Goal: Check status: Check status

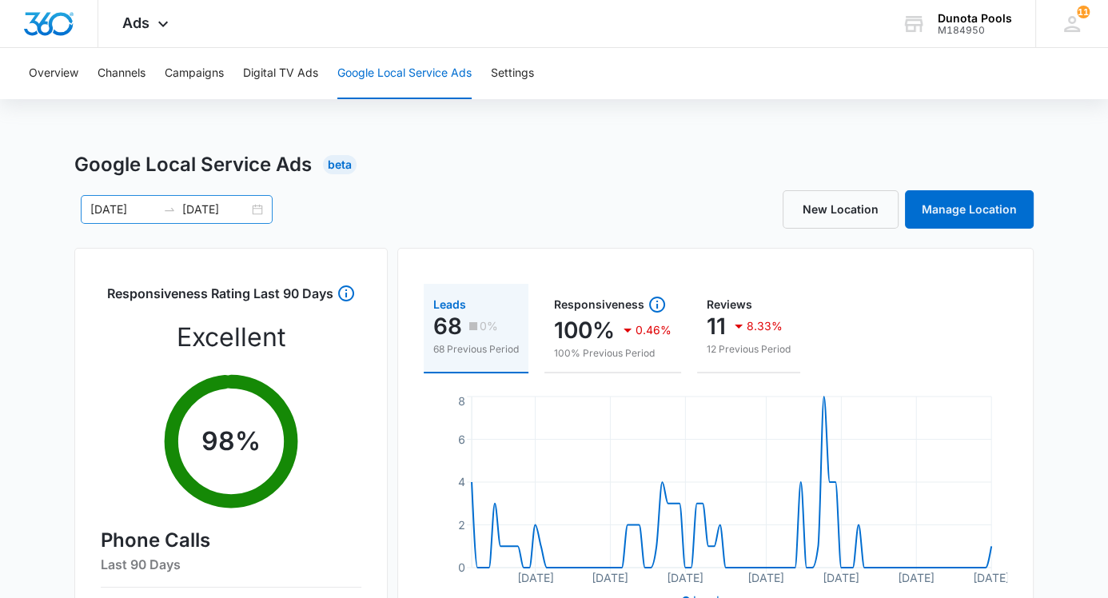
click at [110, 198] on div "[DATE] [DATE]" at bounding box center [177, 209] width 192 height 29
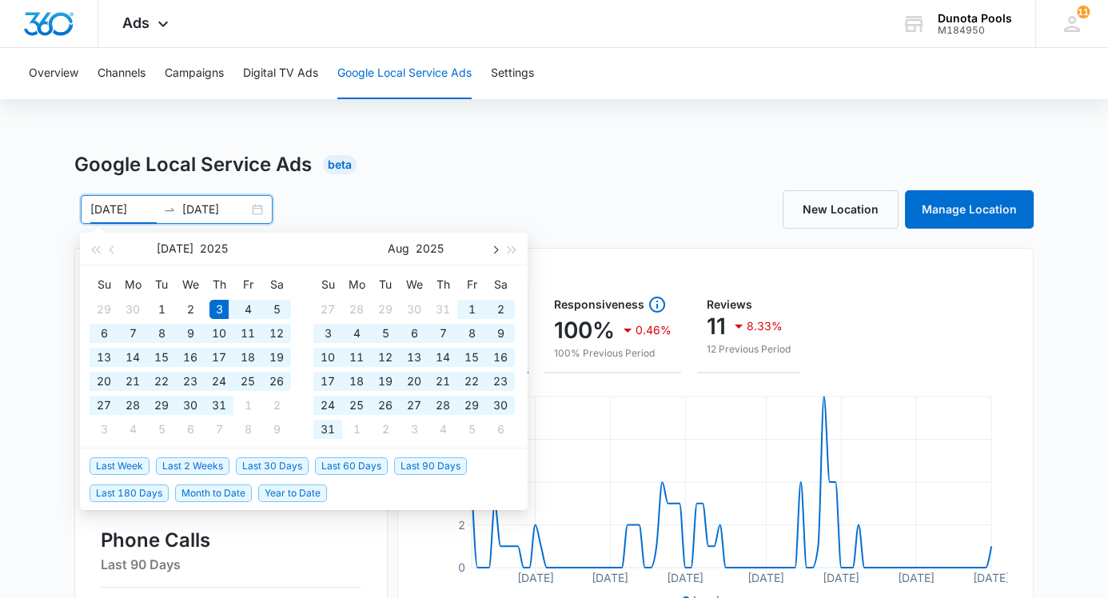
click at [494, 250] on span "button" at bounding box center [494, 249] width 8 height 8
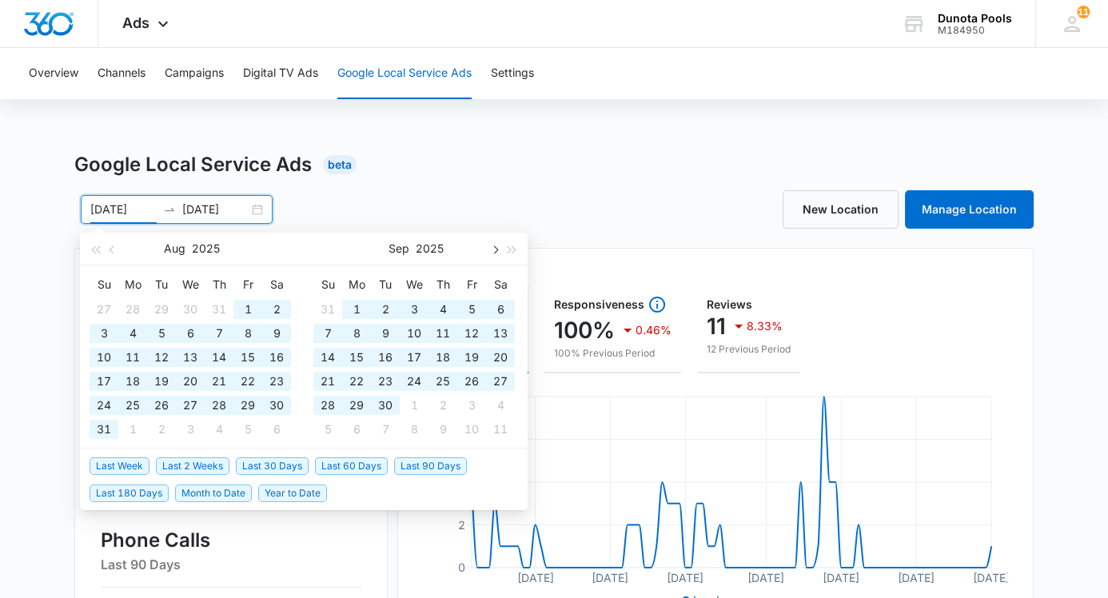
click at [496, 250] on span "button" at bounding box center [494, 249] width 8 height 8
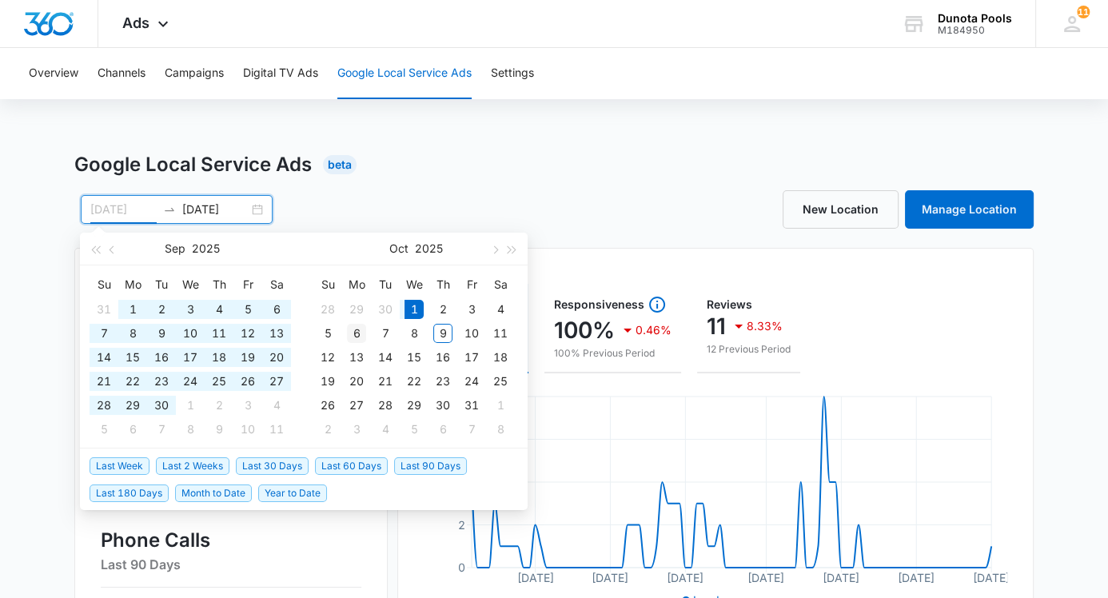
type input "[DATE]"
click at [359, 330] on div "6" at bounding box center [356, 333] width 19 height 19
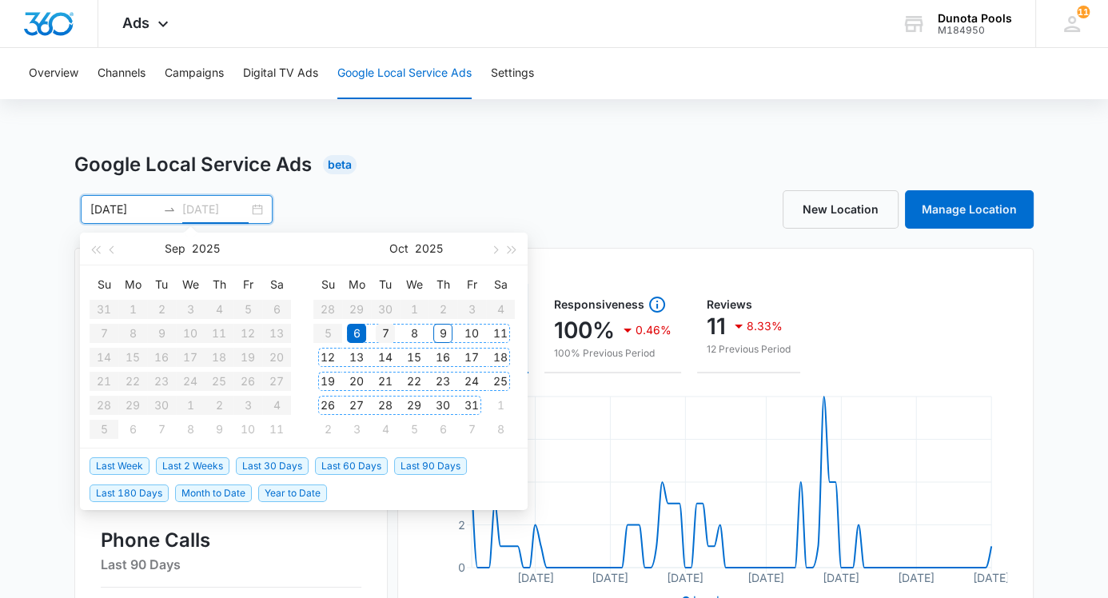
type input "[DATE]"
click at [446, 328] on div "9" at bounding box center [442, 333] width 19 height 19
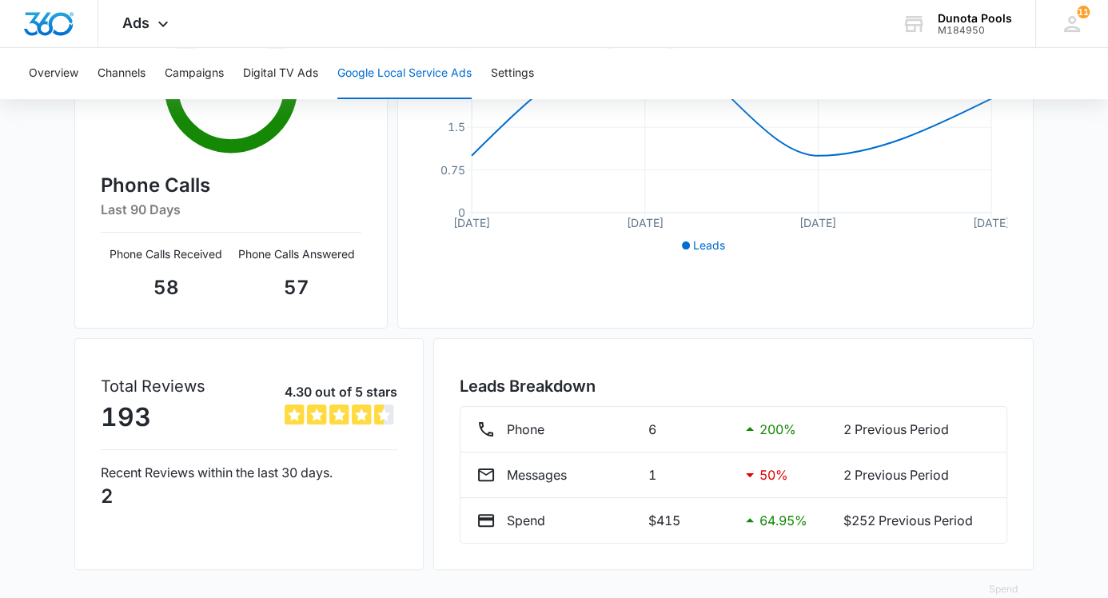
scroll to position [383, 0]
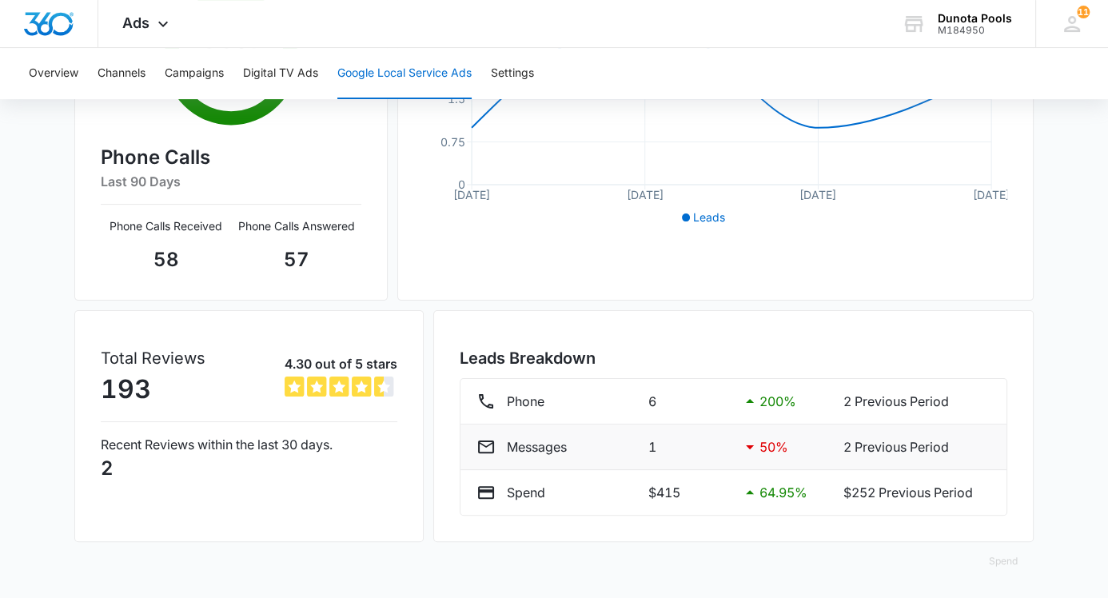
click at [529, 439] on p "Messages" at bounding box center [537, 446] width 60 height 19
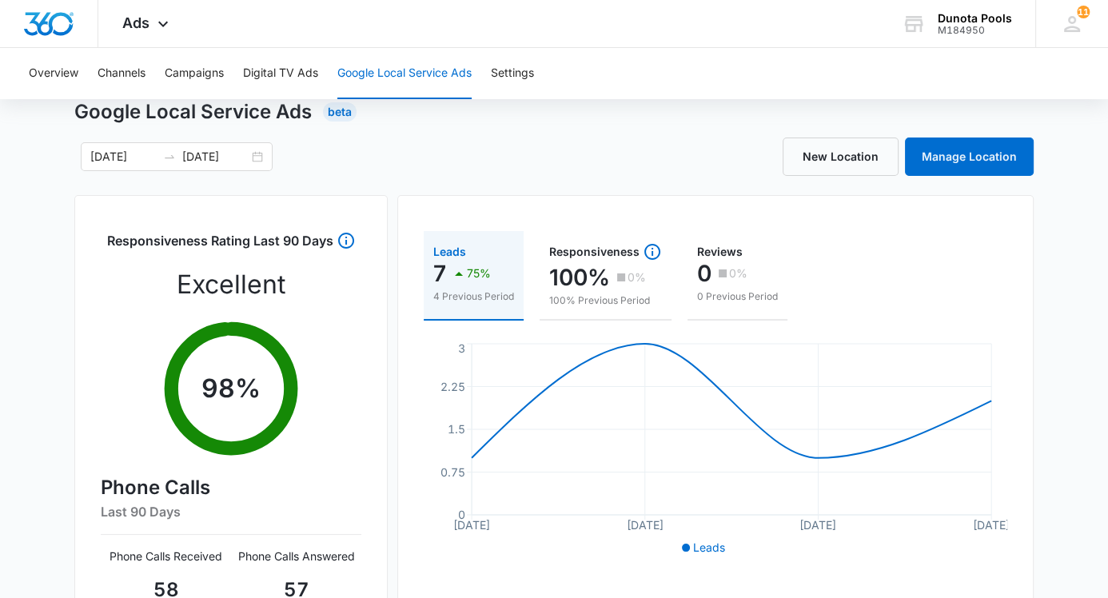
scroll to position [0, 0]
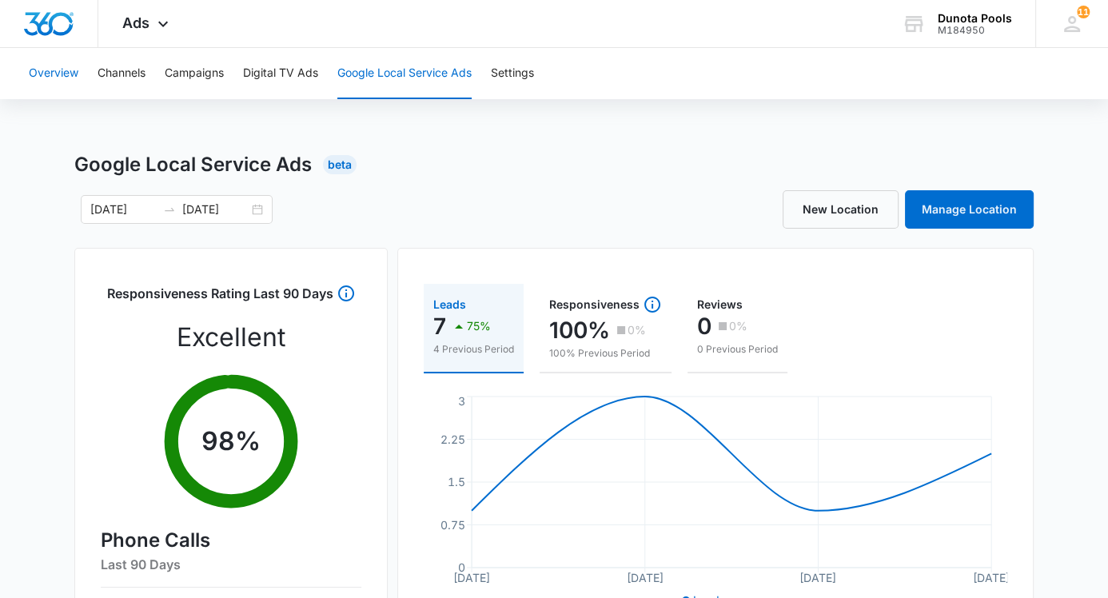
click at [58, 68] on button "Overview" at bounding box center [54, 73] width 50 height 51
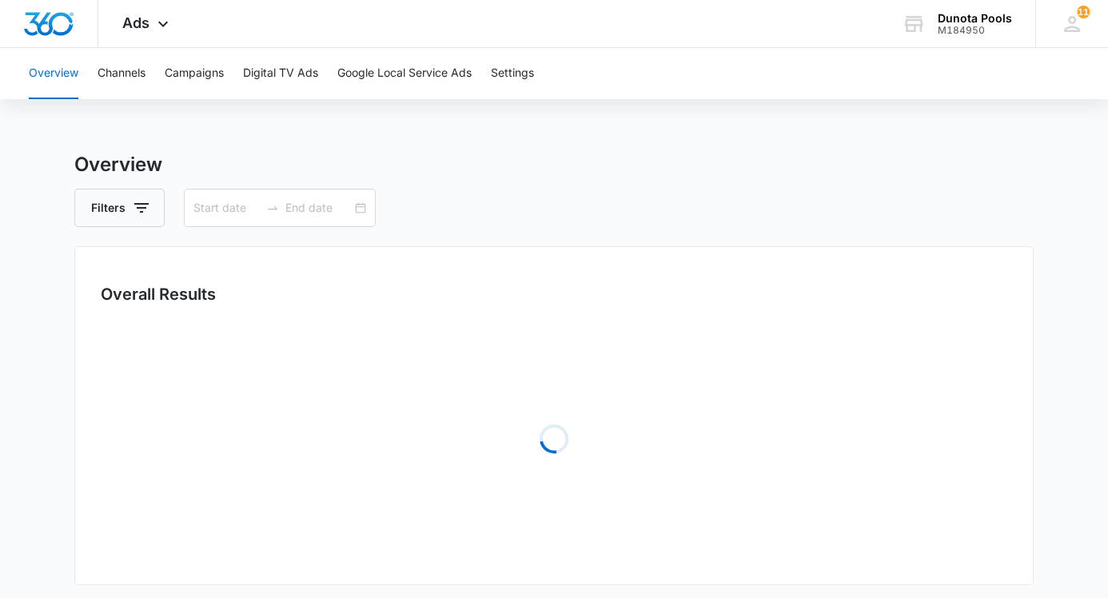
type input "[DATE]"
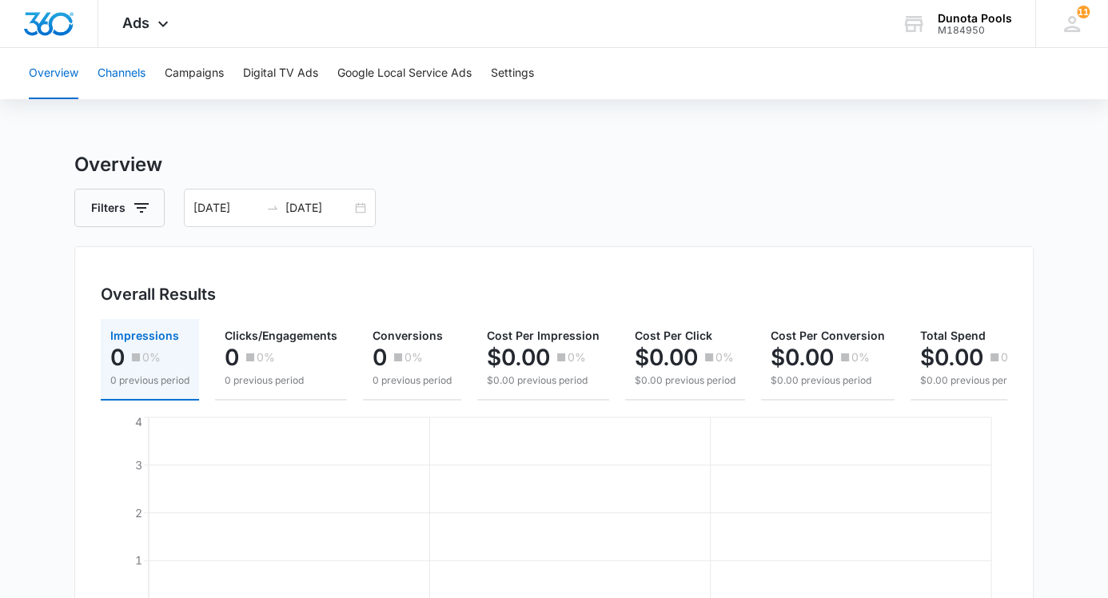
click at [140, 63] on button "Channels" at bounding box center [122, 73] width 48 height 51
click at [188, 70] on button "Campaigns" at bounding box center [194, 73] width 59 height 51
click at [158, 28] on icon at bounding box center [163, 27] width 19 height 19
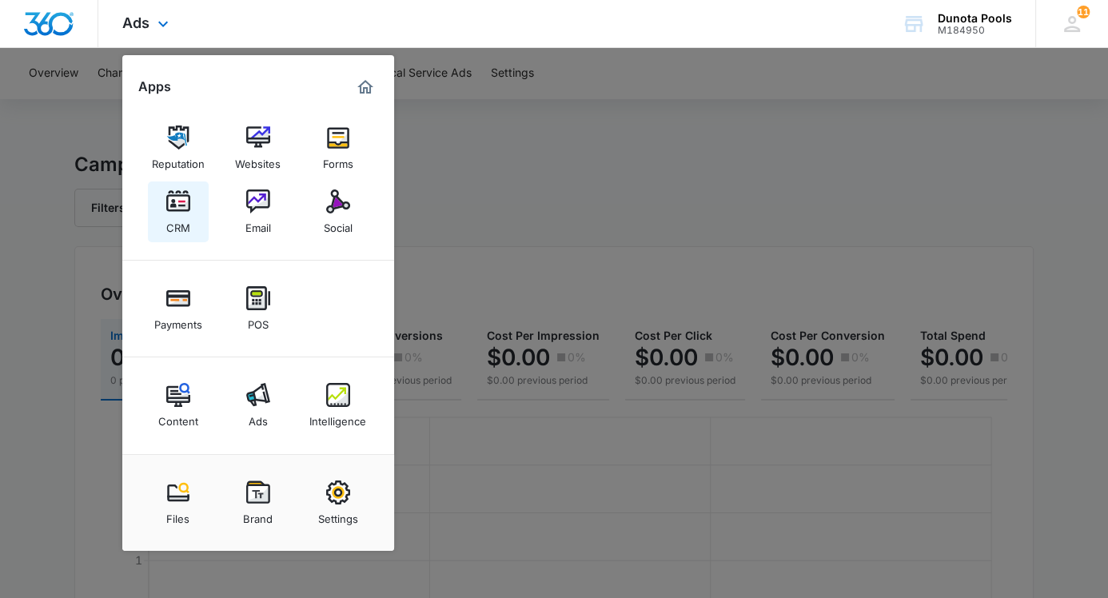
click at [184, 217] on div "CRM" at bounding box center [178, 223] width 24 height 21
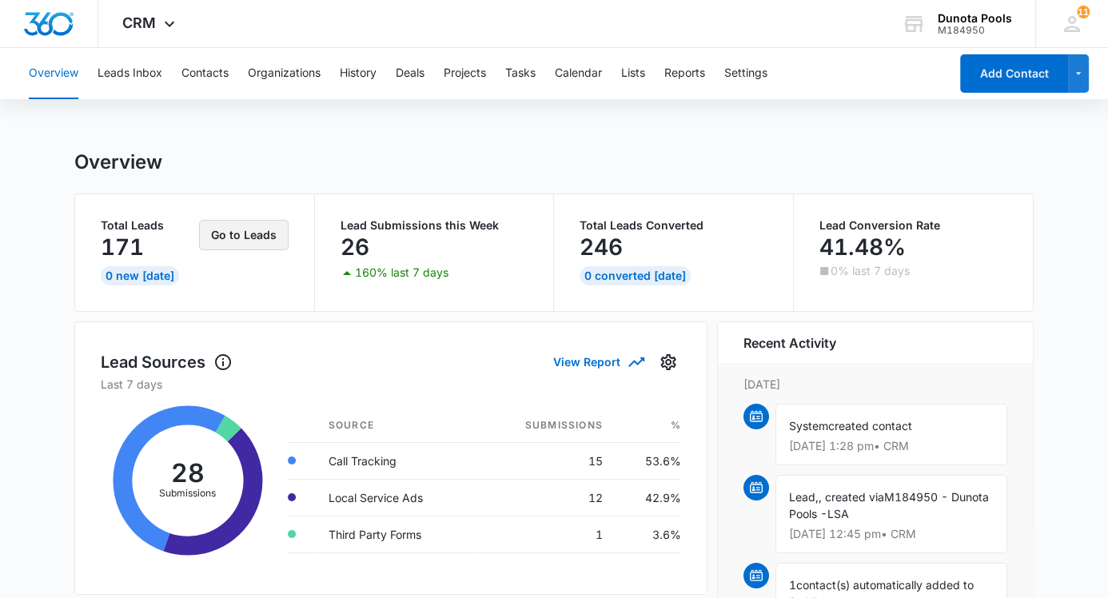
click at [265, 234] on button "Go to Leads" at bounding box center [244, 235] width 90 height 30
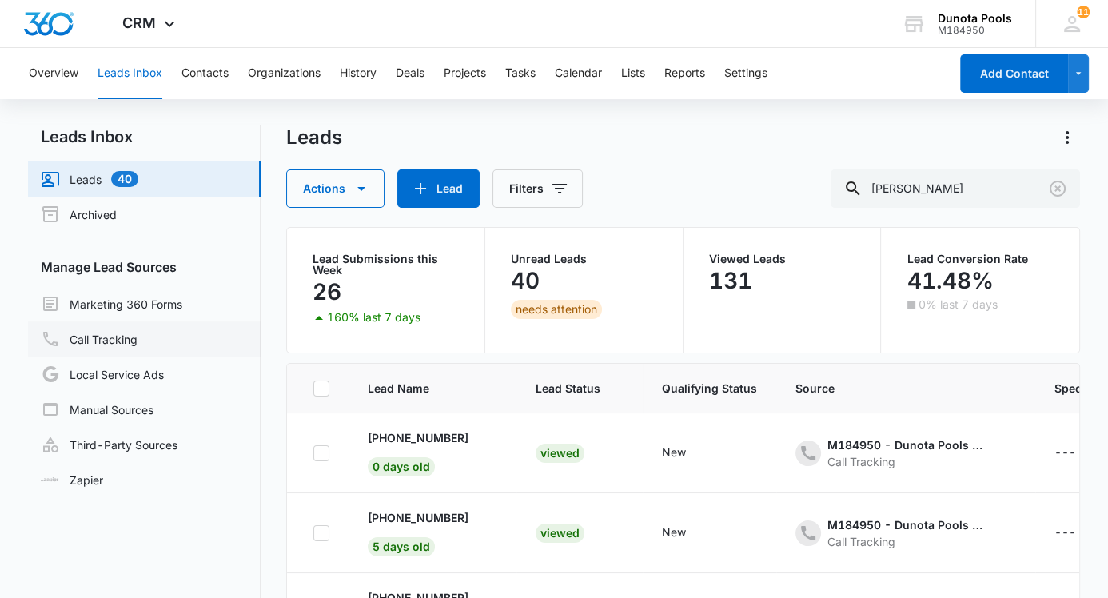
click at [131, 336] on link "Call Tracking" at bounding box center [89, 338] width 97 height 19
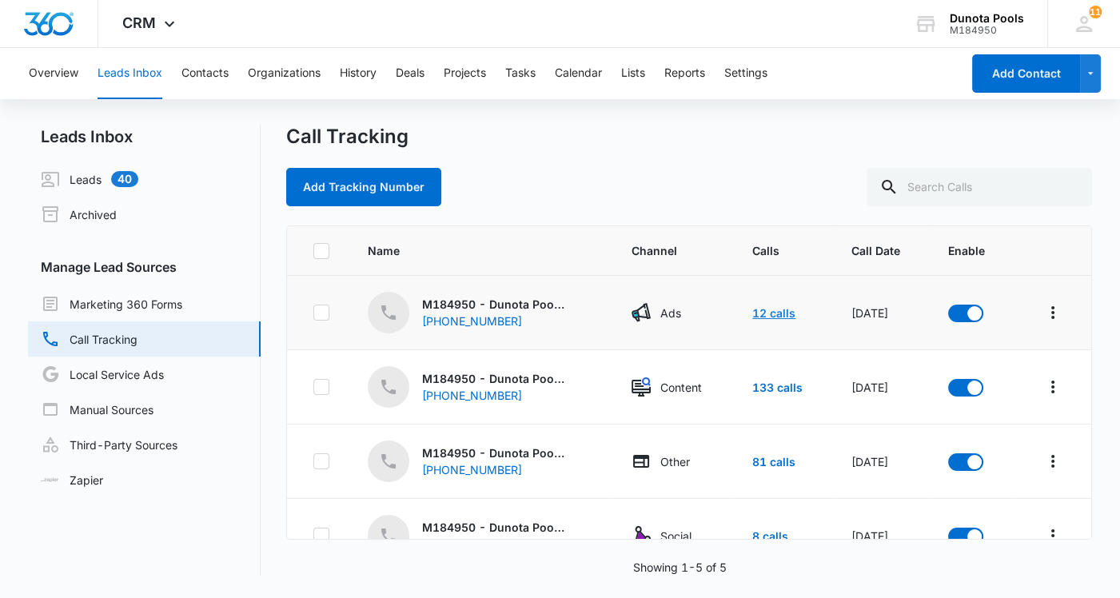
click at [760, 309] on link "12 calls" at bounding box center [773, 313] width 43 height 14
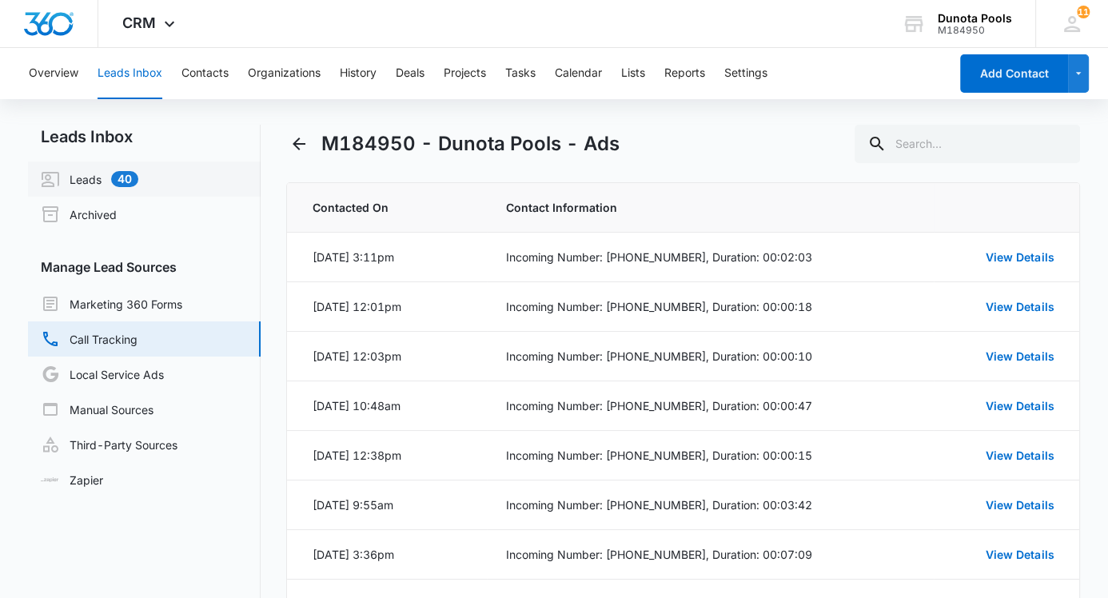
click at [108, 180] on link "Leads 40" at bounding box center [90, 179] width 98 height 19
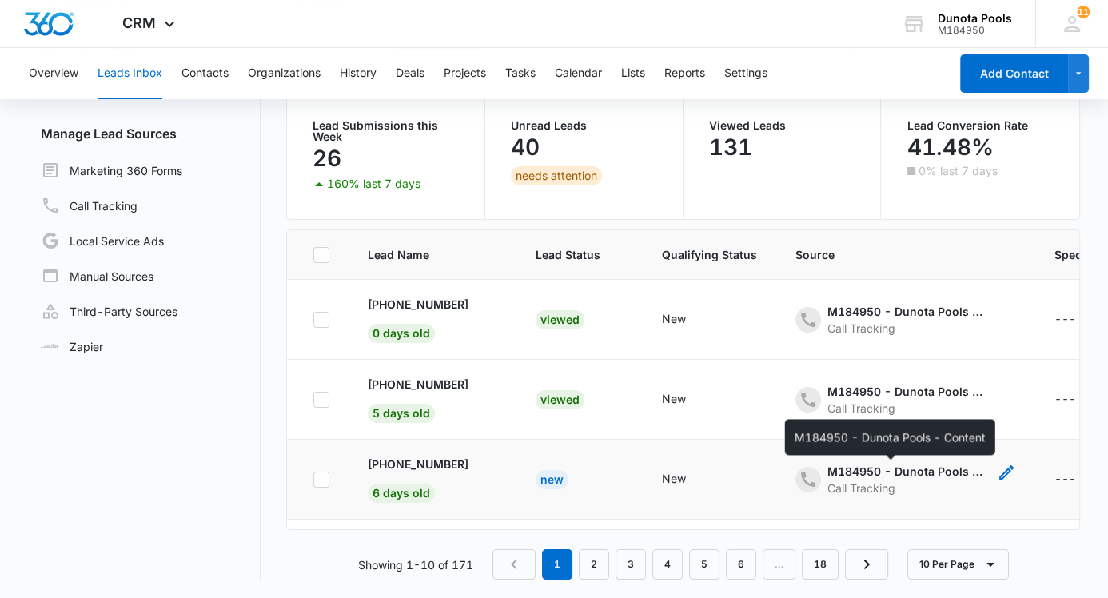
click at [920, 470] on div "M184950 - Dunota Pools - Content" at bounding box center [908, 471] width 160 height 17
